Goal: Find specific page/section: Find specific page/section

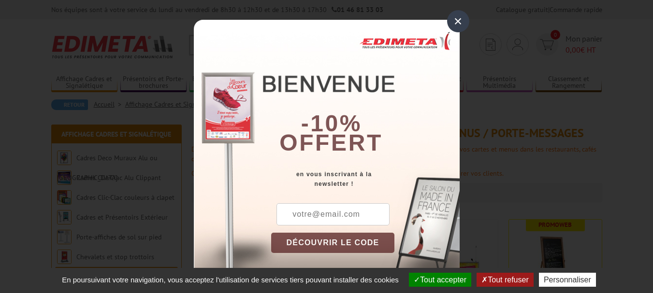
click at [451, 19] on div "×" at bounding box center [458, 21] width 22 height 22
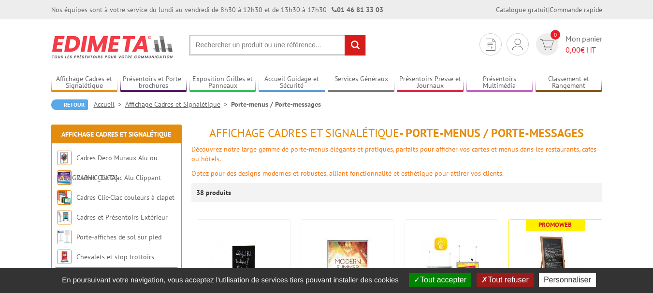
click at [237, 43] on input "text" at bounding box center [277, 45] width 177 height 21
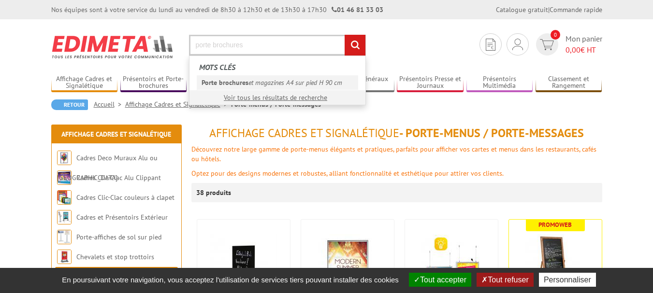
type input "porte brochures"
click at [257, 85] on link "Porte brochures et magazines A4 sur pied H 90 cm" at bounding box center [277, 82] width 161 height 14
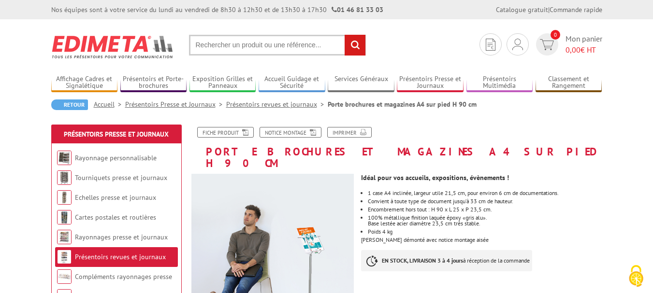
click at [259, 46] on input "text" at bounding box center [277, 45] width 177 height 21
click at [213, 47] on input "porte carte" at bounding box center [277, 45] width 177 height 21
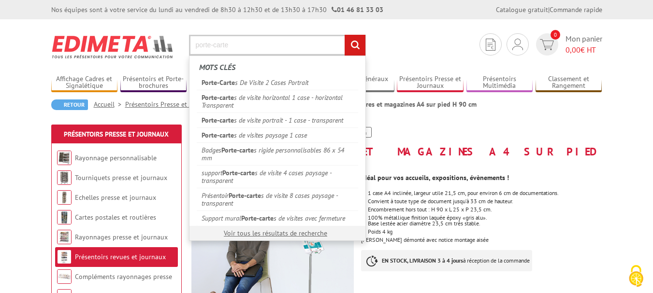
type input "porte-carte"
click at [353, 48] on input "rechercher" at bounding box center [355, 45] width 21 height 21
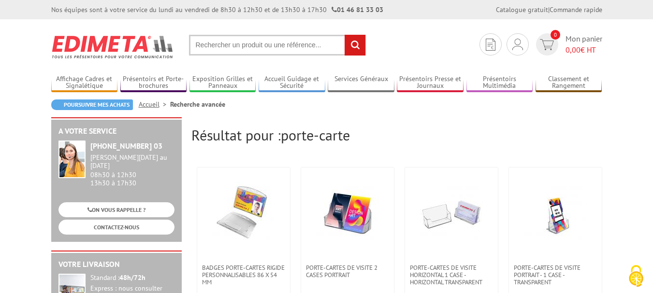
click at [309, 47] on input "text" at bounding box center [277, 45] width 177 height 21
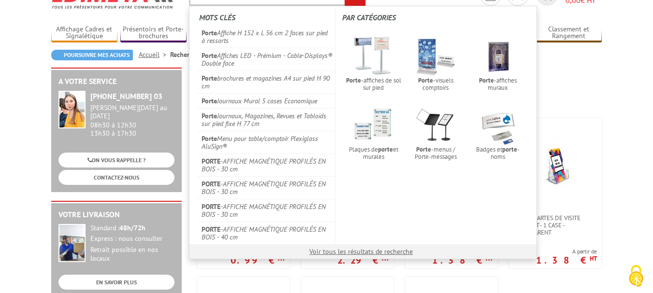
scroll to position [58, 0]
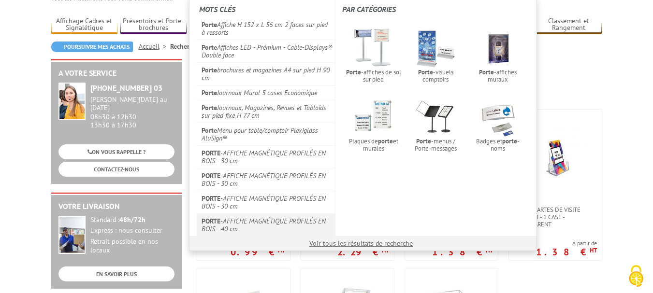
type input "porte"
click at [298, 221] on link "PORTE -AFFICHE MAGNÉTIQUE PROFILÉS EN BOIS - 40 cm" at bounding box center [266, 225] width 139 height 23
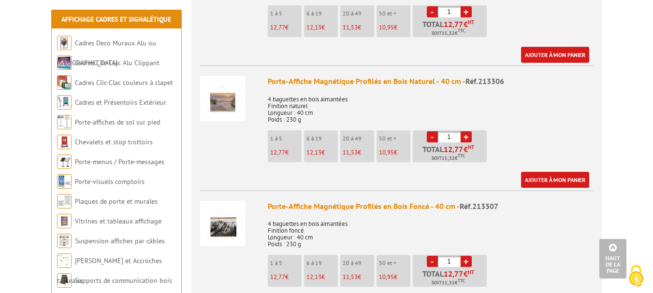
scroll to position [580, 0]
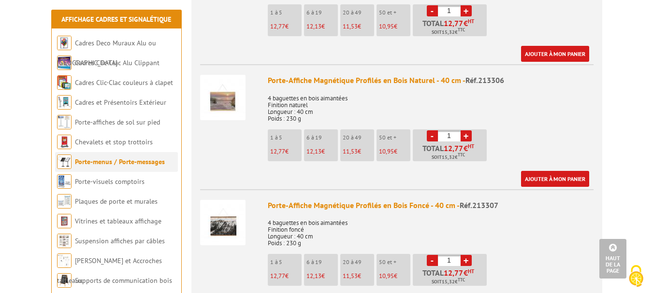
click at [109, 160] on link "Porte-menus / Porte-messages" at bounding box center [120, 162] width 90 height 9
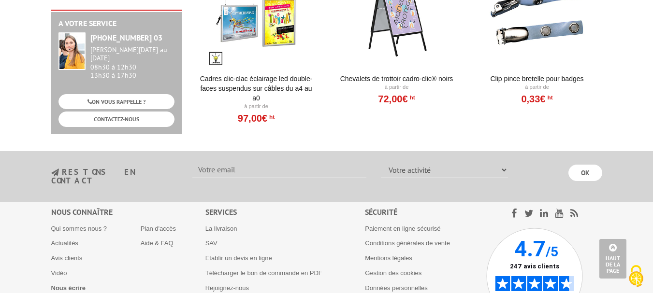
scroll to position [2049, 0]
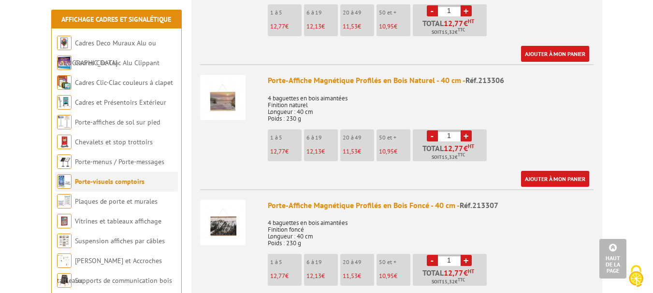
click at [128, 188] on li "Porte-visuels comptoirs" at bounding box center [116, 182] width 123 height 20
click at [128, 181] on link "Porte-visuels comptoirs" at bounding box center [110, 181] width 70 height 9
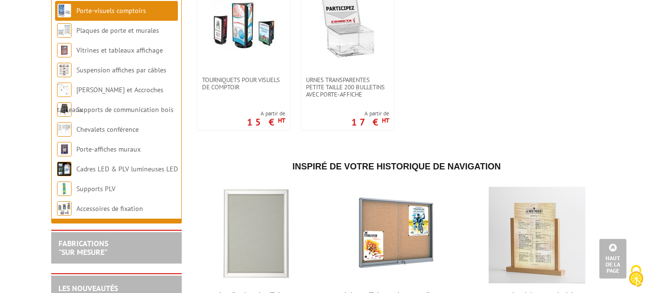
scroll to position [986, 0]
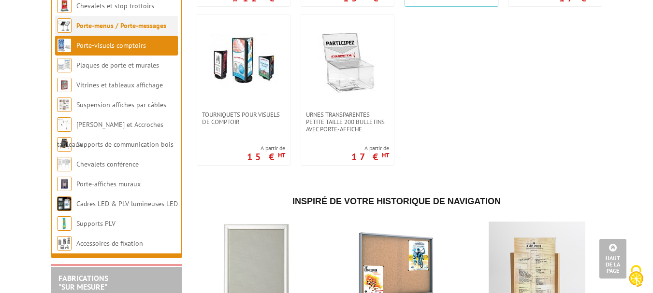
click at [130, 29] on link "Porte-menus / Porte-messages" at bounding box center [121, 25] width 90 height 9
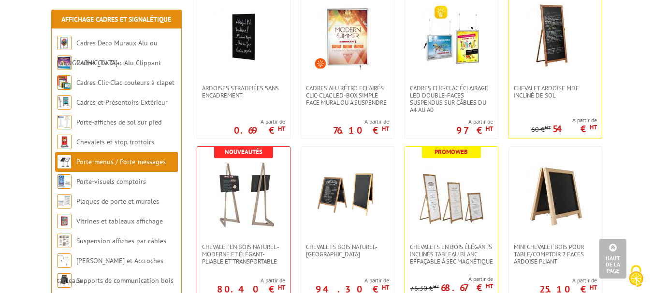
scroll to position [251, 0]
